Goal: Book appointment/travel/reservation

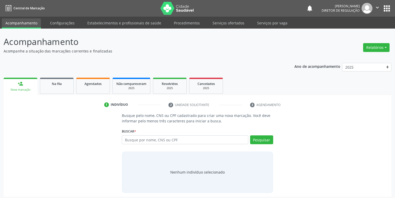
click at [132, 138] on input "text" at bounding box center [185, 139] width 127 height 9
type input "706506313194593"
click at [263, 140] on button "Pesquisar" at bounding box center [261, 139] width 23 height 9
type input "706506313194593"
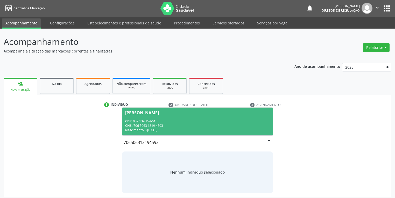
click at [179, 122] on div "CPF: 059.139.154-61" at bounding box center [197, 121] width 145 height 4
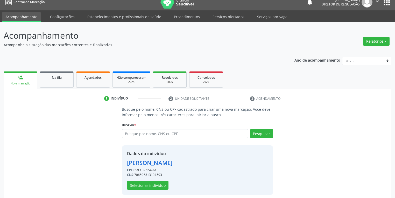
scroll to position [10, 0]
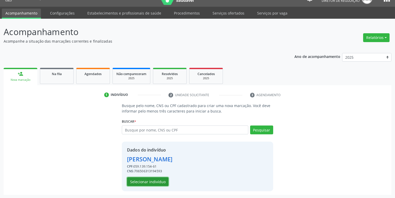
click at [138, 180] on button "Selecionar indivíduo" at bounding box center [147, 181] width 41 height 9
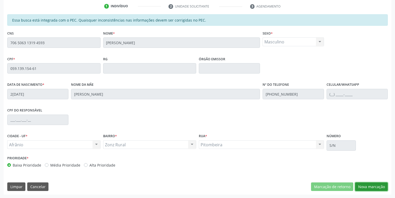
click at [360, 186] on button "Nova marcação" at bounding box center [371, 186] width 33 height 9
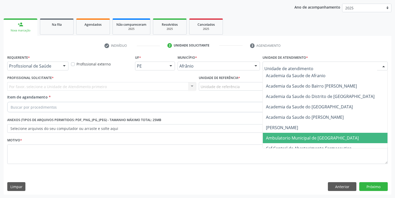
click at [276, 137] on span "Ambulatorio Municipal de [GEOGRAPHIC_DATA]" at bounding box center [312, 138] width 93 height 6
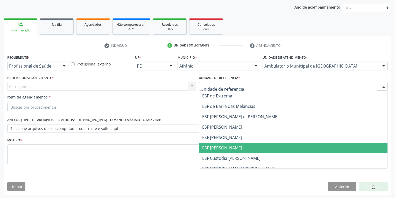
click at [213, 148] on span "ESF [PERSON_NAME]" at bounding box center [222, 148] width 40 height 6
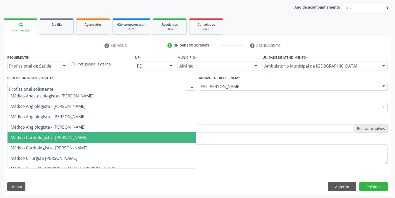
click at [32, 137] on span "Médico Cardiologista - [PERSON_NAME]" at bounding box center [49, 137] width 77 height 6
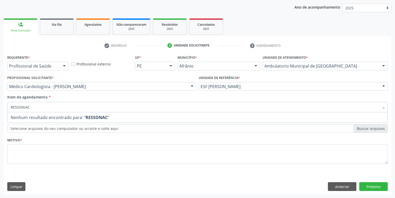
type input "RESSONA"
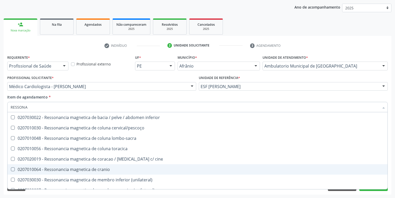
scroll to position [62, 0]
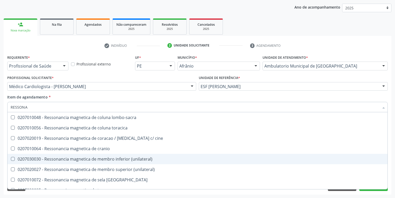
click at [88, 161] on div "0207030030 - Ressonancia magnetica de membro inferior (unilateral)" at bounding box center [198, 159] width 374 height 4
checkbox \(unilateral\) "true"
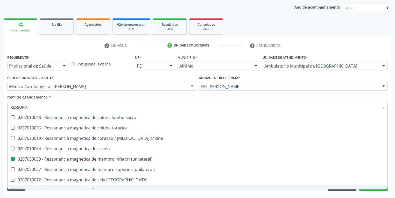
click at [35, 193] on div "Requerente * Profissional de Saúde Profissional de Saúde Paciente Nenhum result…" at bounding box center [198, 123] width 388 height 141
checkbox x "true"
checkbox \(unilateral\) "false"
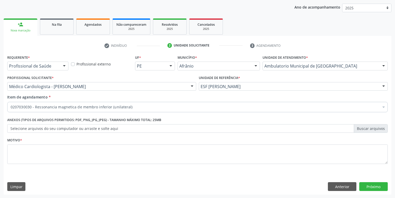
scroll to position [0, 0]
click at [26, 156] on textarea at bounding box center [197, 154] width 381 height 20
type textarea "*/"
click at [372, 186] on button "Próximo" at bounding box center [373, 186] width 29 height 9
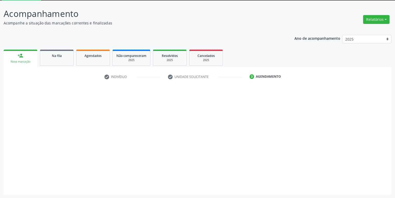
scroll to position [28, 0]
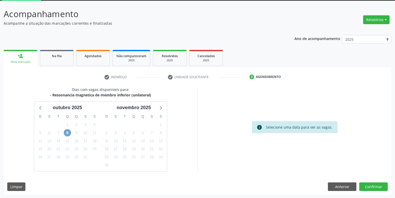
click at [66, 134] on span "8" at bounding box center [67, 132] width 7 height 7
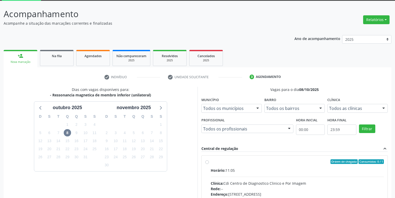
click at [209, 164] on input "Ordem de chegada Consumidos: 0 / 1 Horário: 11:05 Clínica: Cdi Centro de Diagno…" at bounding box center [207, 161] width 4 height 5
radio input "true"
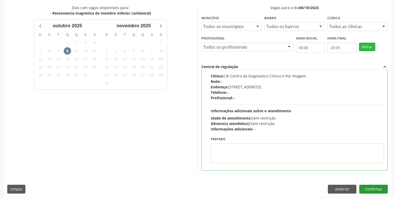
scroll to position [112, 0]
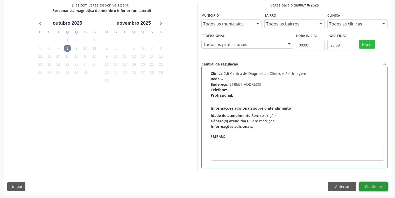
click at [366, 182] on button "Confirmar" at bounding box center [373, 186] width 29 height 9
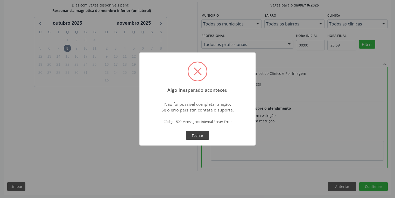
click at [200, 136] on button "Fechar" at bounding box center [197, 135] width 23 height 9
